Goal: Information Seeking & Learning: Find contact information

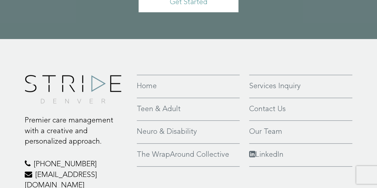
scroll to position [1372, 0]
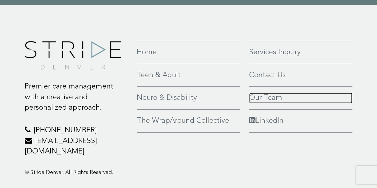
click at [269, 93] on link "Our Team" at bounding box center [300, 98] width 103 height 11
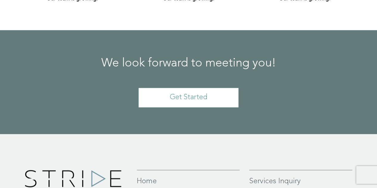
scroll to position [4849, 0]
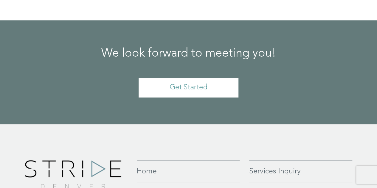
drag, startPoint x: 83, startPoint y: 115, endPoint x: 36, endPoint y: 113, distance: 46.8
copy p "[PHONE_NUMBER]"
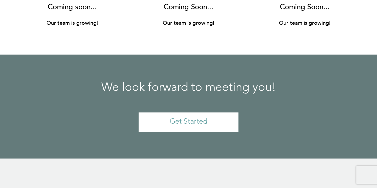
scroll to position [4828, 0]
